Goal: Communication & Community: Answer question/provide support

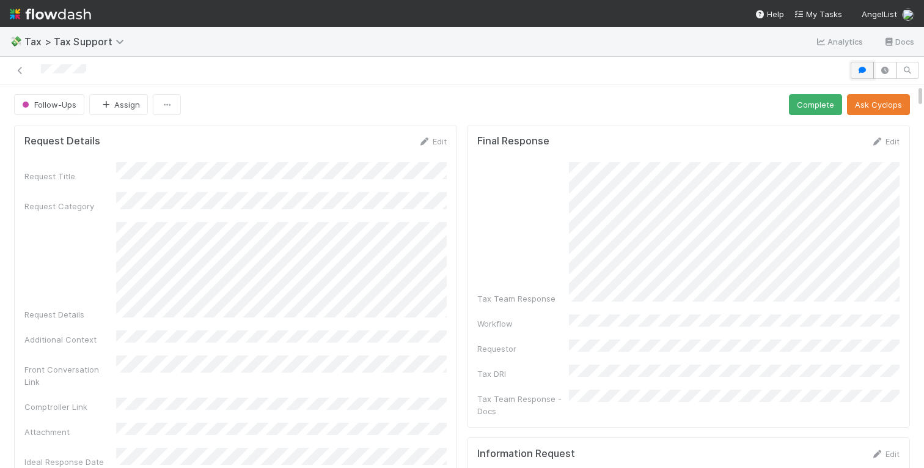
click at [860, 69] on icon "button" at bounding box center [862, 70] width 12 height 7
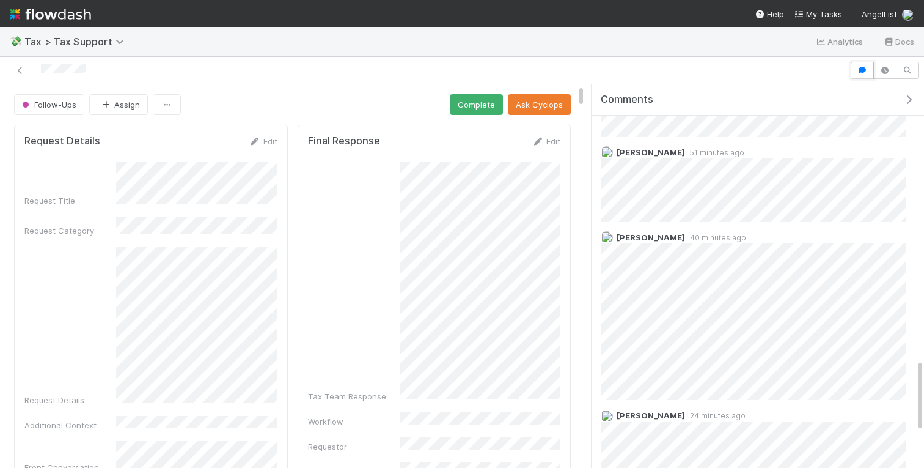
scroll to position [1653, 0]
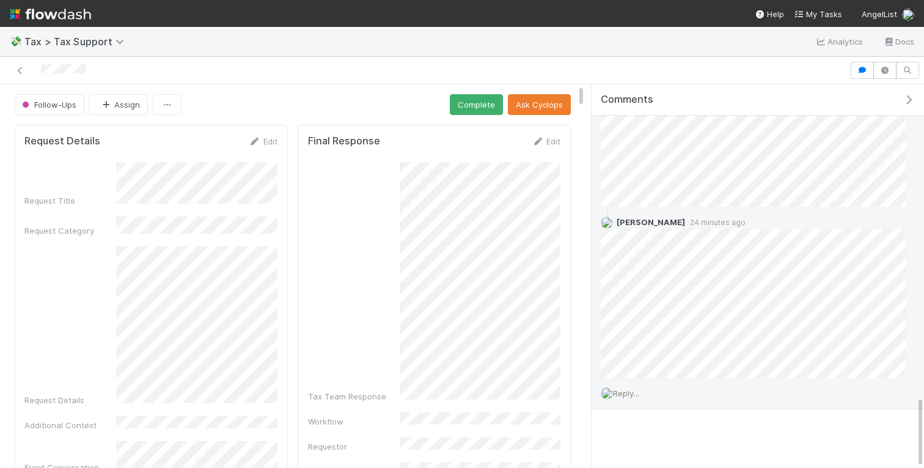
click at [635, 394] on span "Reply..." at bounding box center [626, 393] width 26 height 10
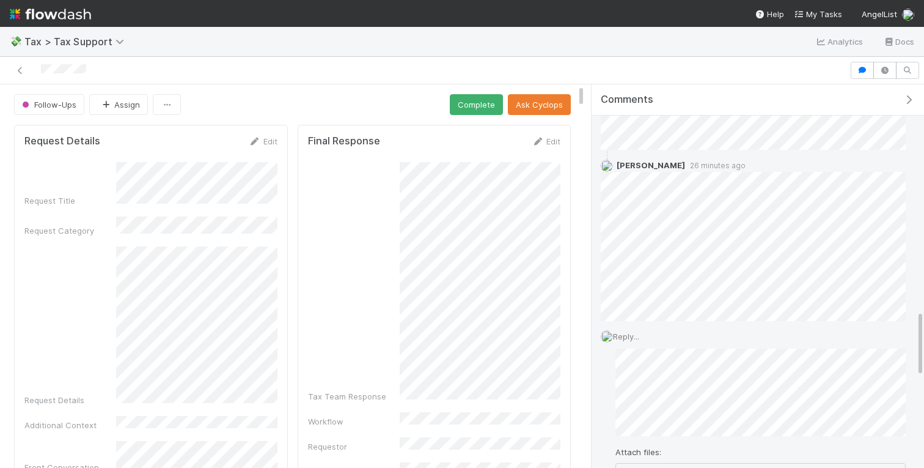
scroll to position [1825, 0]
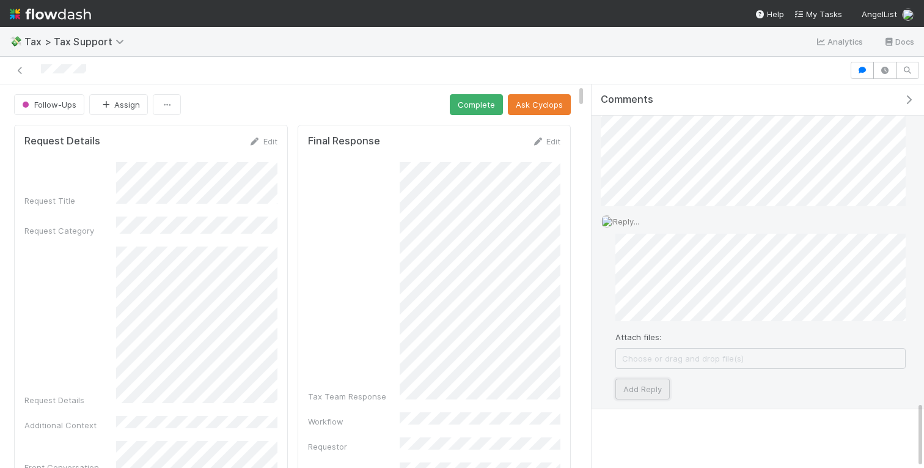
click at [649, 396] on button "Add Reply" at bounding box center [643, 388] width 54 height 21
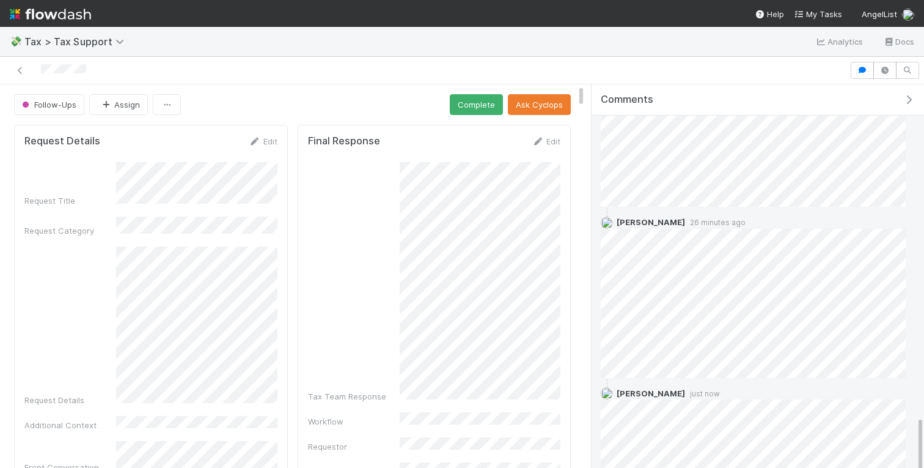
scroll to position [1760, 0]
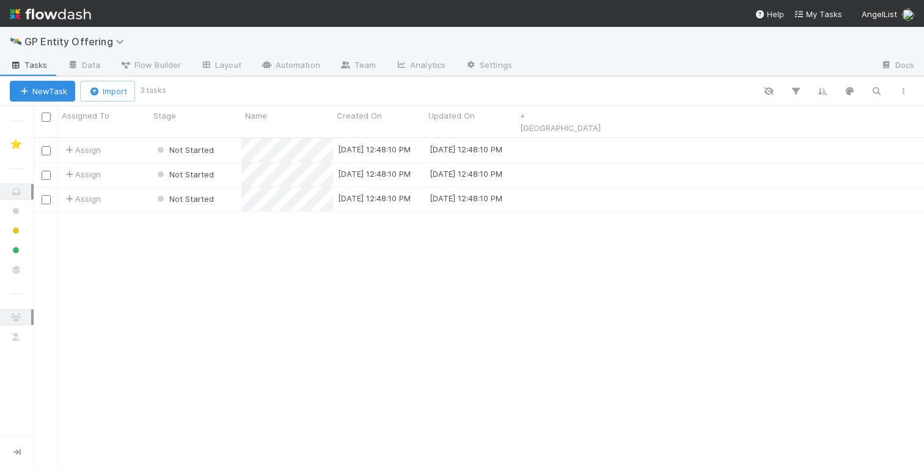
scroll to position [340, 891]
click at [136, 64] on span "Flow Builder" at bounding box center [150, 65] width 61 height 12
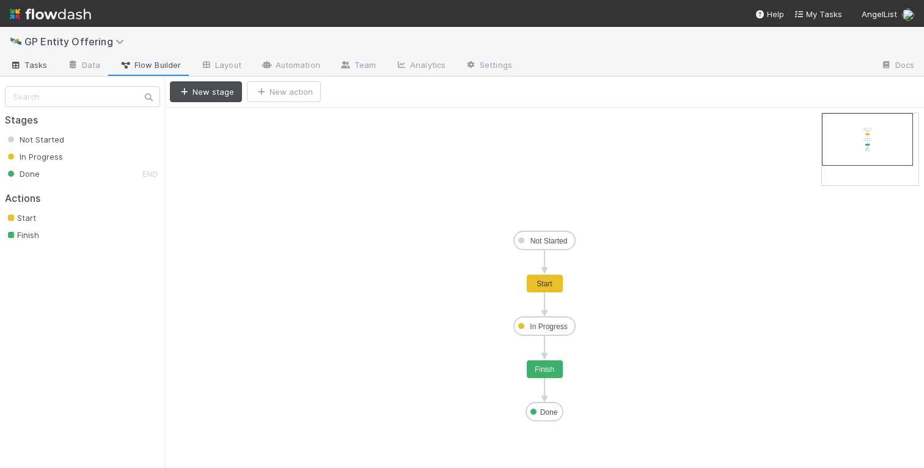
click at [34, 69] on span "Tasks" at bounding box center [29, 65] width 38 height 12
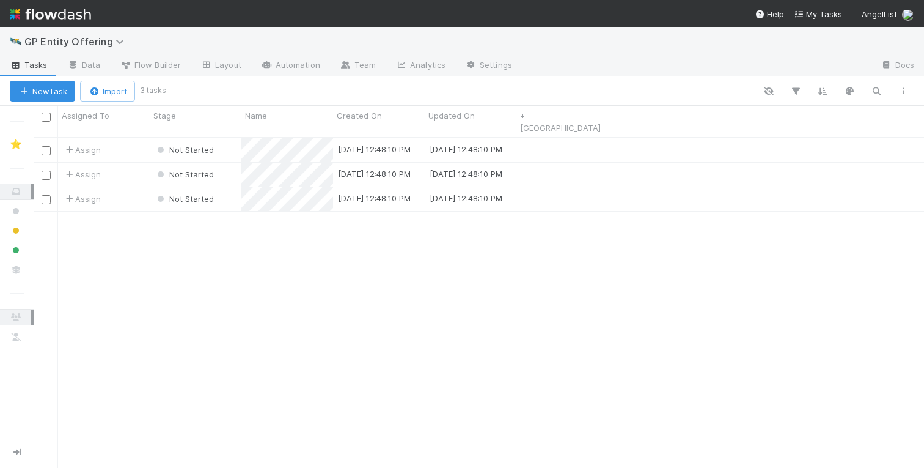
scroll to position [340, 891]
click at [386, 300] on div "Assign Not Started [DATE] 12:48:10 PM [DATE] 12:48:10 PM Assign Not Started [DA…" at bounding box center [479, 307] width 891 height 339
